Goal: Information Seeking & Learning: Learn about a topic

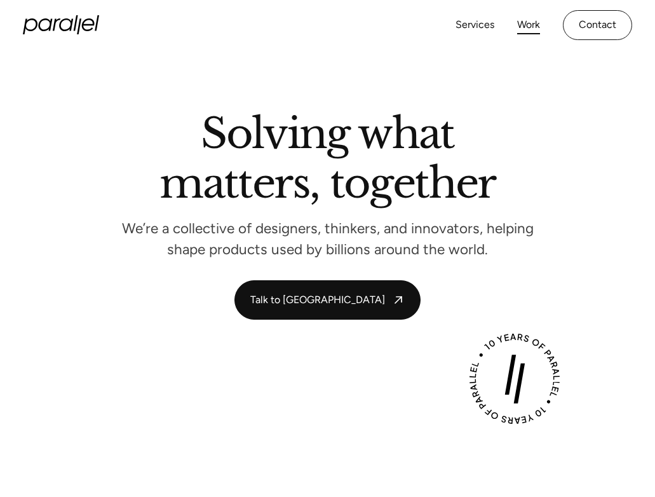
click at [532, 31] on link "Work" at bounding box center [528, 25] width 23 height 18
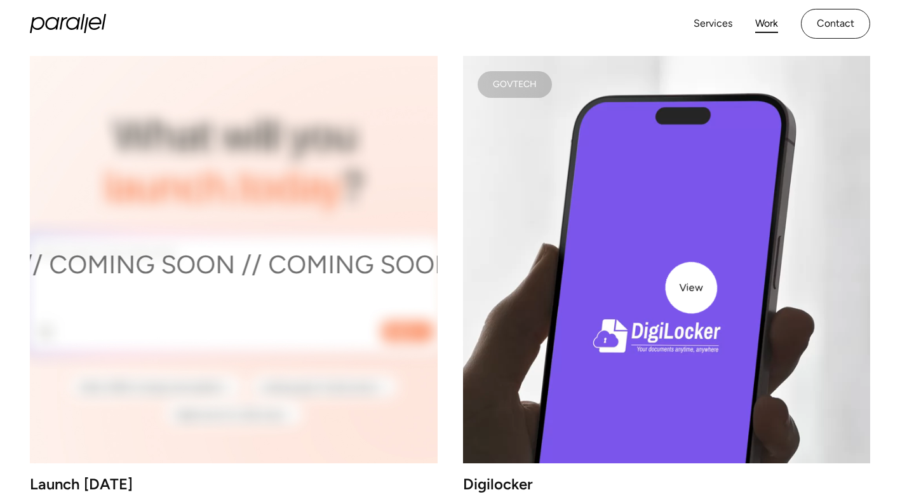
scroll to position [3810, 0]
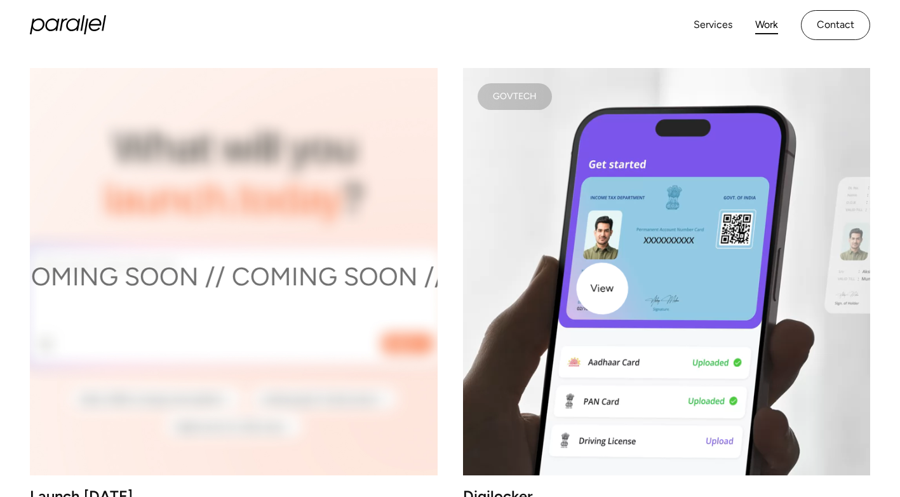
click at [602, 288] on video at bounding box center [666, 271] width 407 height 407
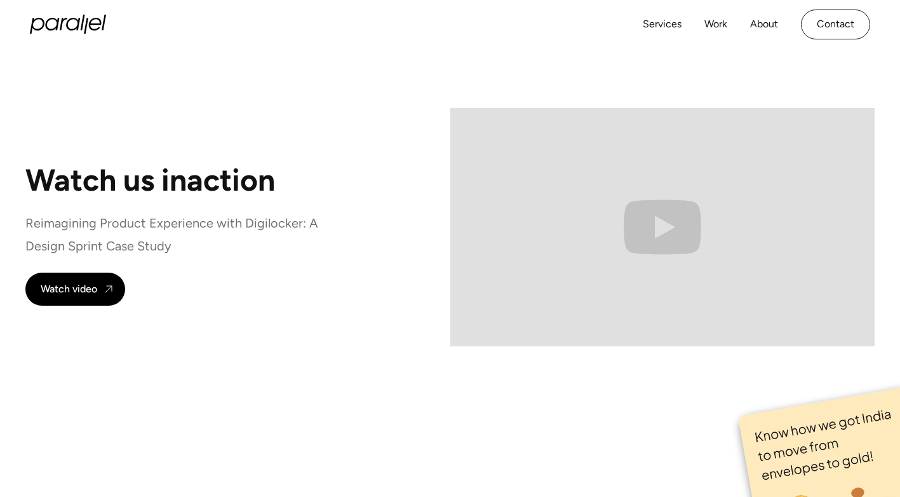
scroll to position [7920, 0]
